Goal: Register for event/course

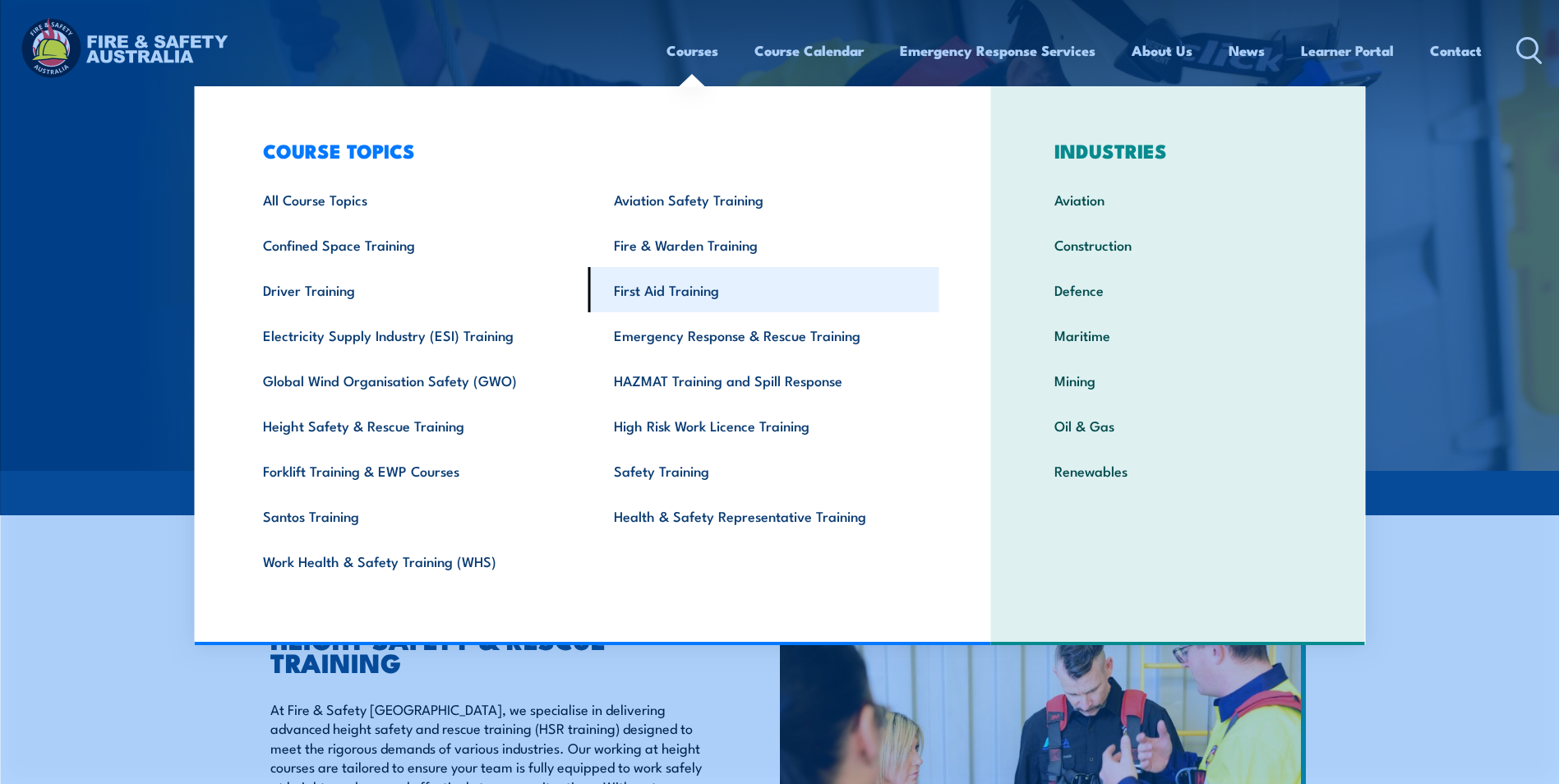
click at [678, 295] on link "First Aid Training" at bounding box center [764, 290] width 351 height 45
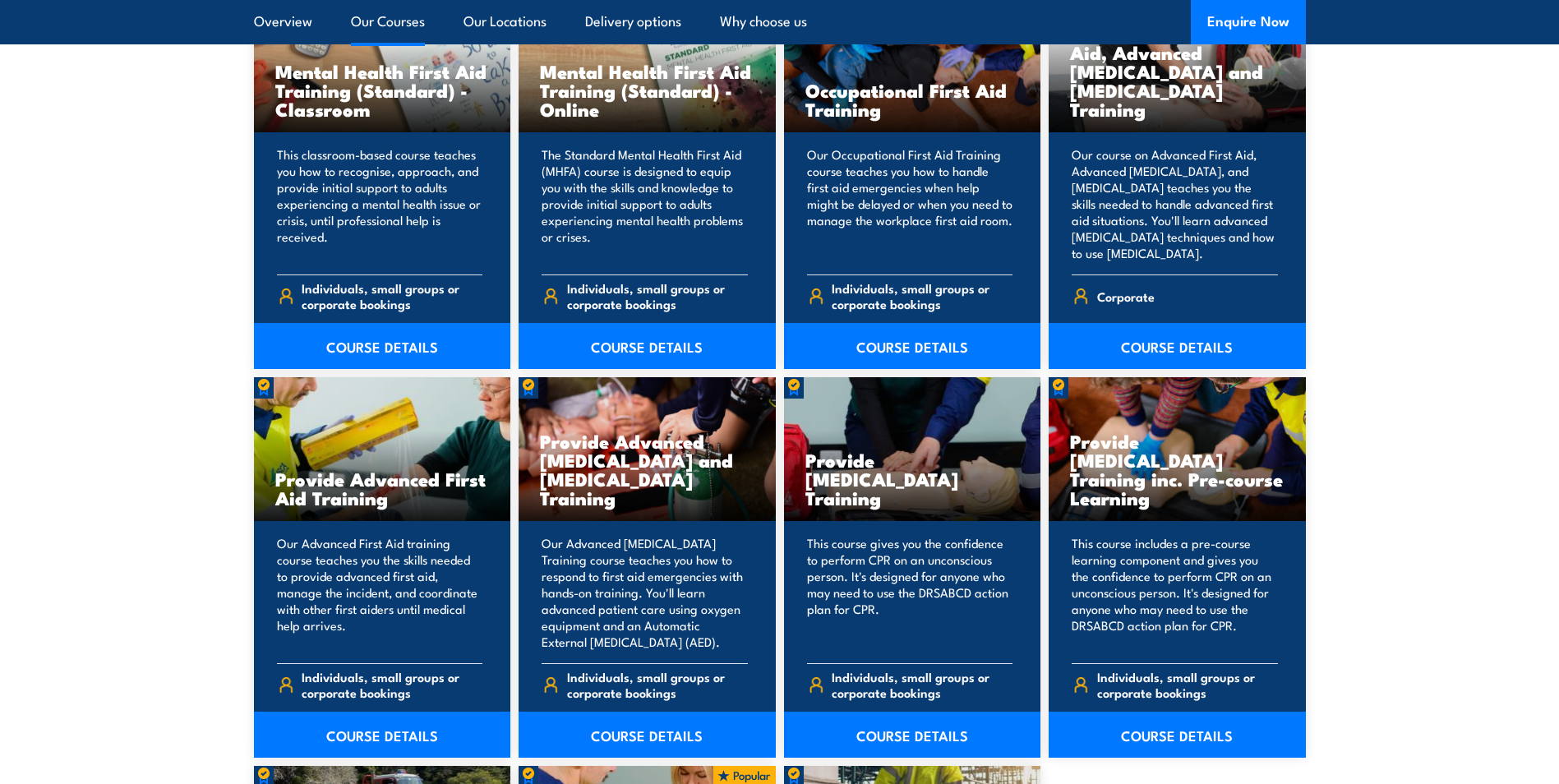
scroll to position [1788, 0]
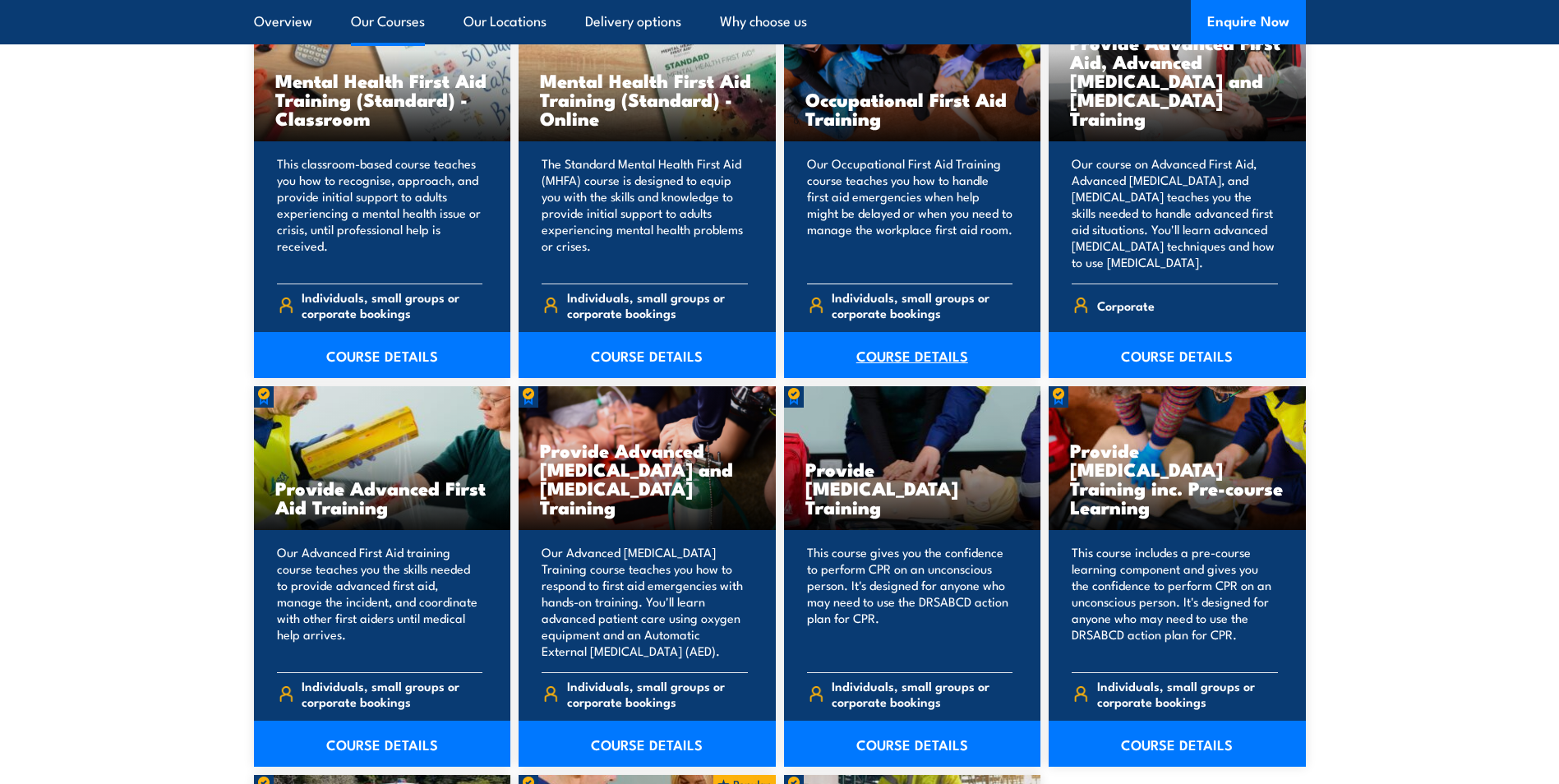
click at [976, 354] on link "COURSE DETAILS" at bounding box center [912, 355] width 257 height 46
